Goal: Go to known website: Access a specific website the user already knows

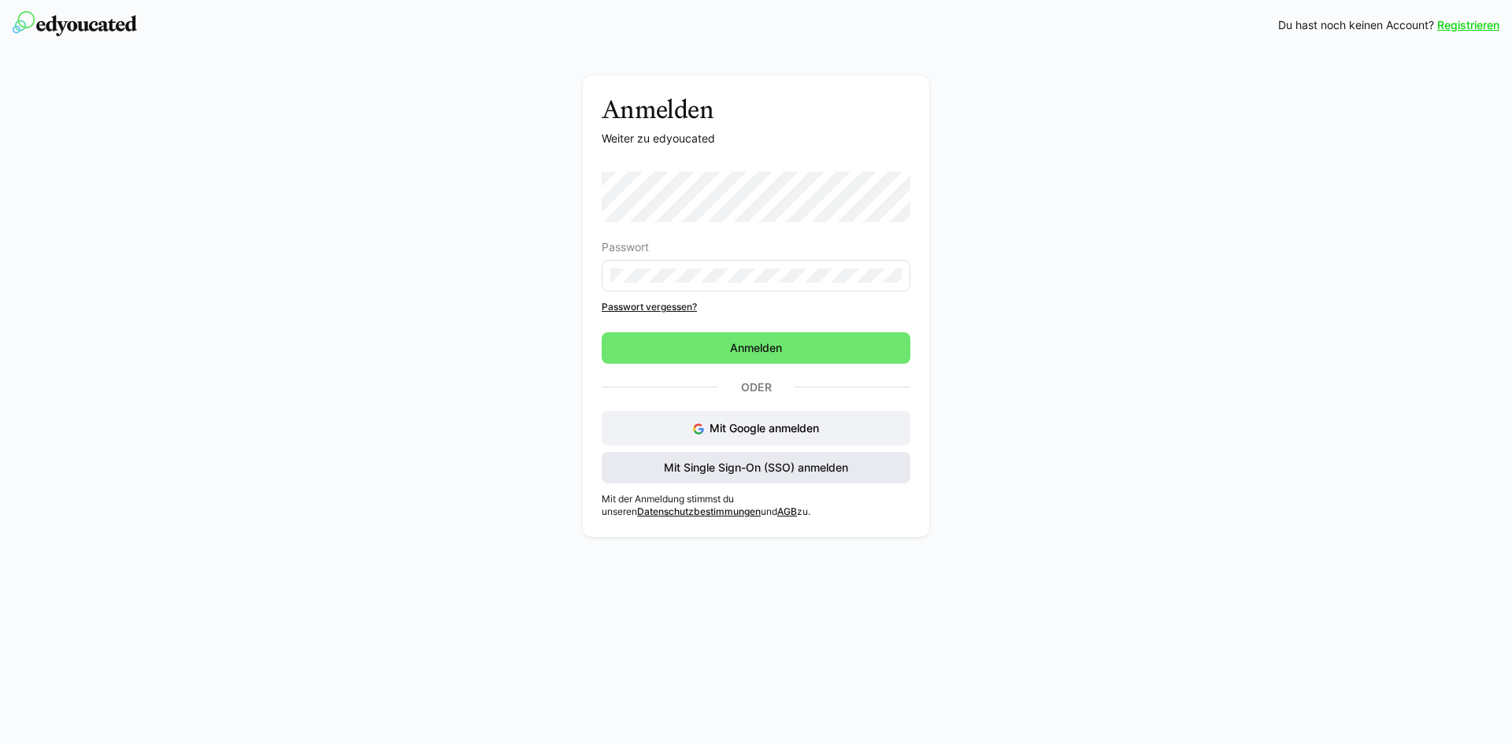
click at [784, 465] on span "Mit Single Sign-On (SSO) anmelden" at bounding box center [756, 468] width 189 height 16
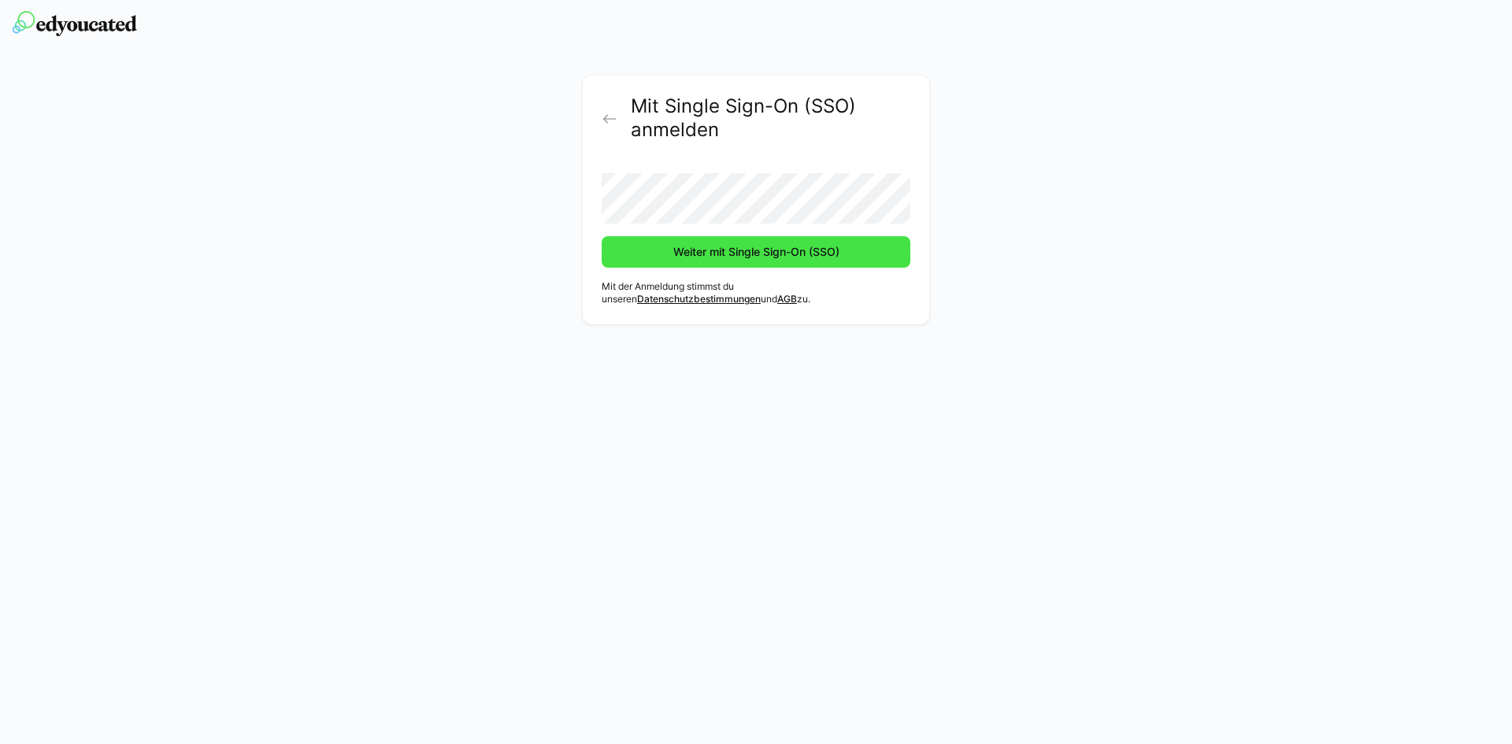
click at [771, 251] on span "Weiter mit Single Sign-On (SSO)" at bounding box center [756, 252] width 171 height 16
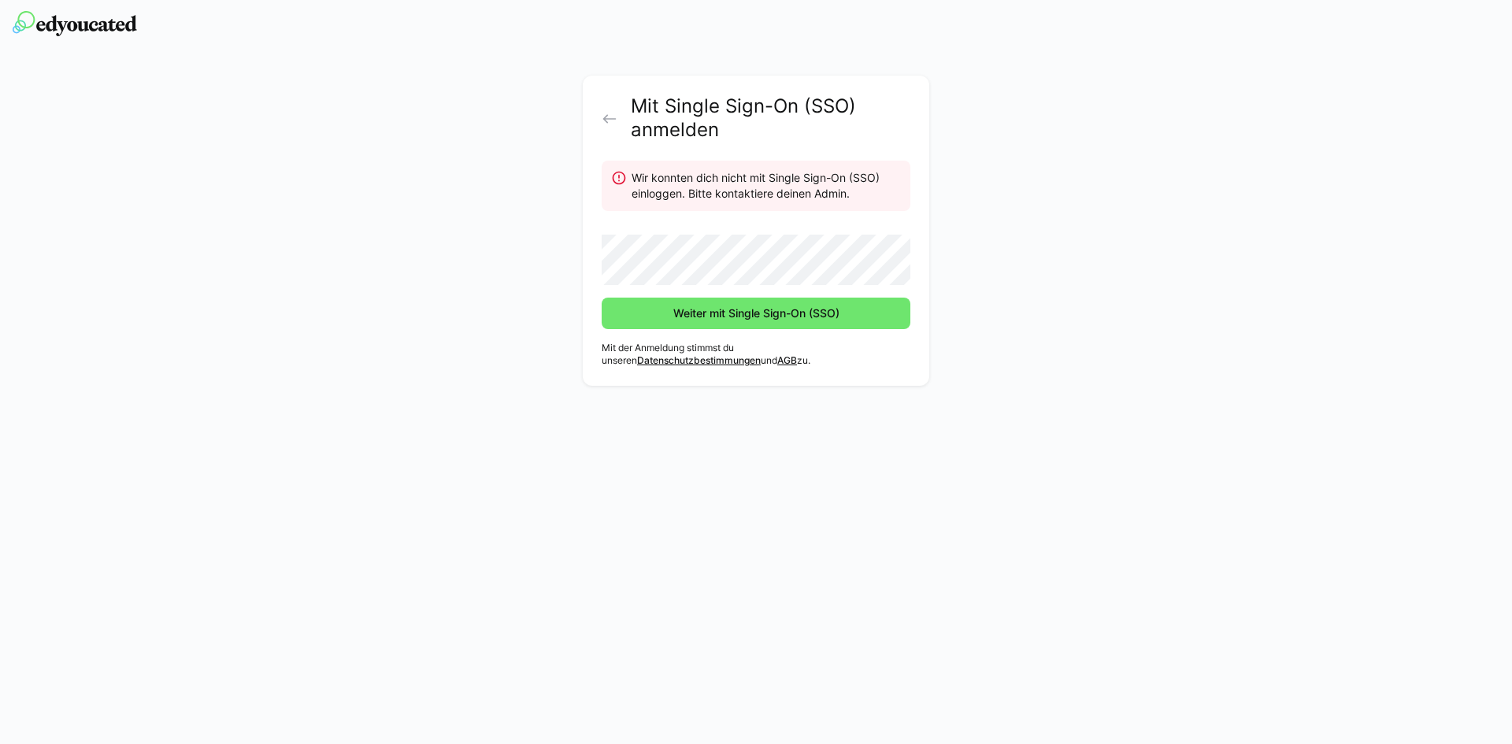
click at [615, 123] on eds-icon at bounding box center [610, 119] width 16 height 16
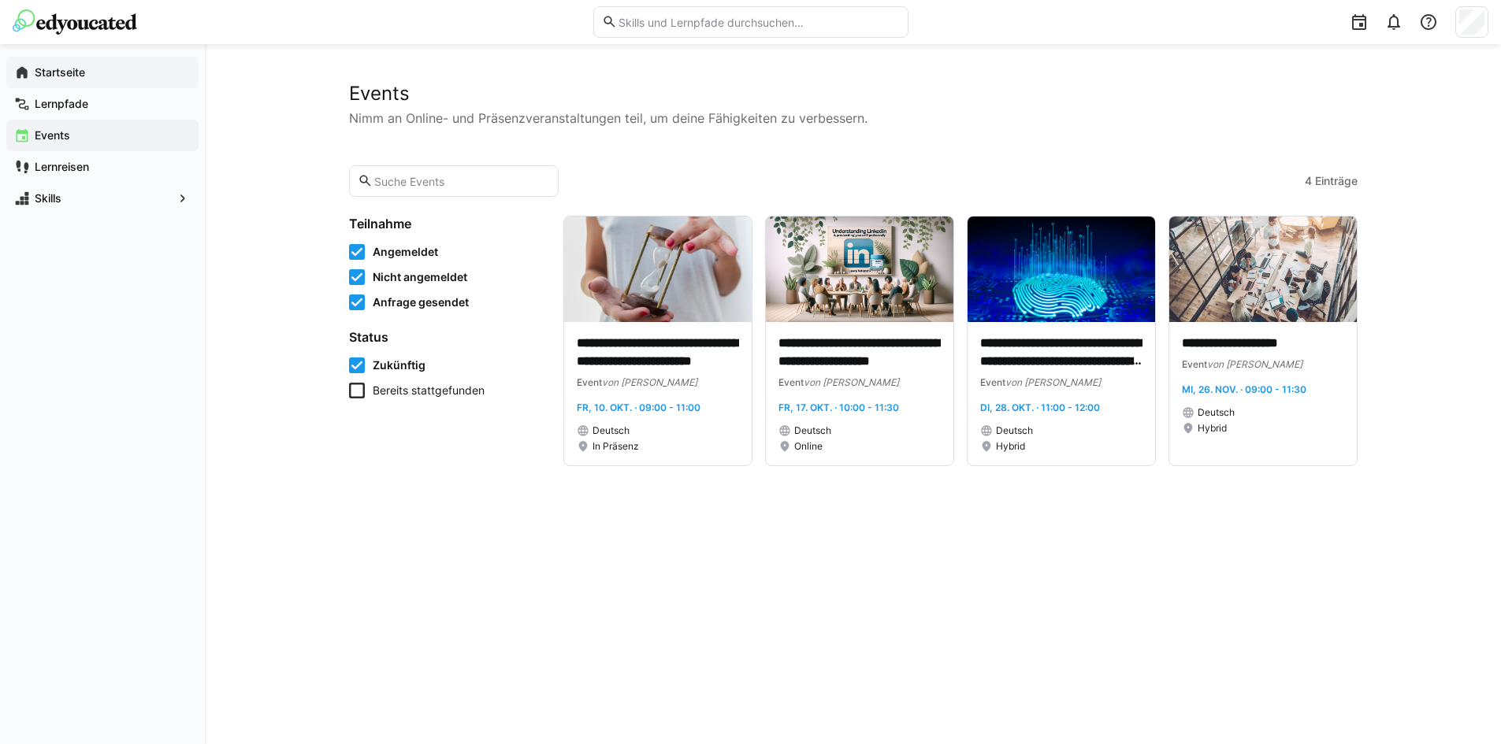
click at [125, 80] on div "Startseite" at bounding box center [102, 73] width 192 height 32
